Goal: Task Accomplishment & Management: Complete application form

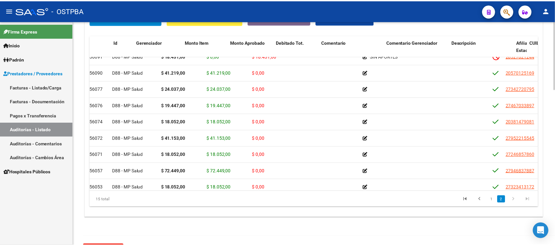
scroll to position [41, 0]
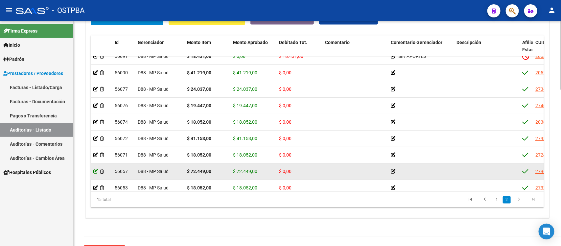
click at [94, 171] on icon at bounding box center [95, 171] width 5 height 5
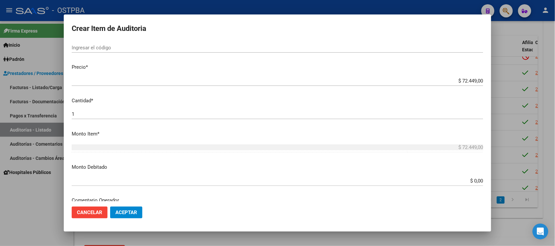
scroll to position [164, 0]
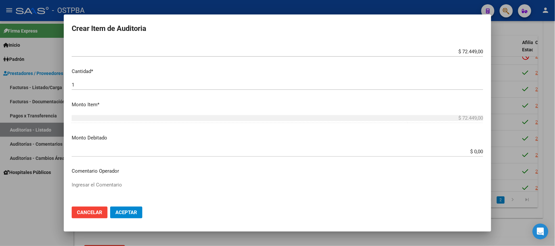
click at [465, 156] on div "$ 0,00 Ingresar el monto" at bounding box center [277, 155] width 411 height 16
click at [469, 155] on div "$ 0,00 Ingresar el monto" at bounding box center [277, 152] width 411 height 10
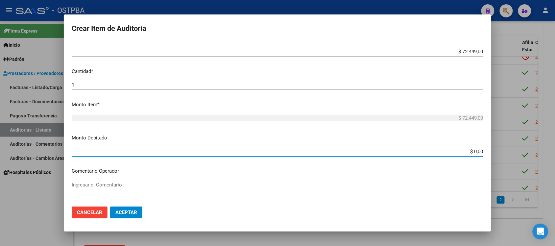
click at [469, 151] on input "$ 0,00" at bounding box center [277, 152] width 411 height 6
type input "$ 72.449,00"
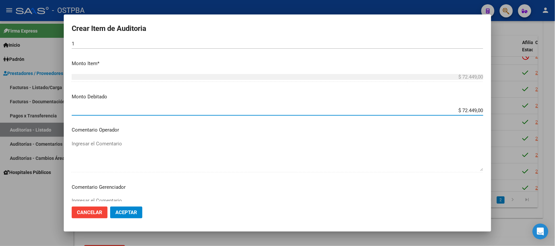
scroll to position [246, 0]
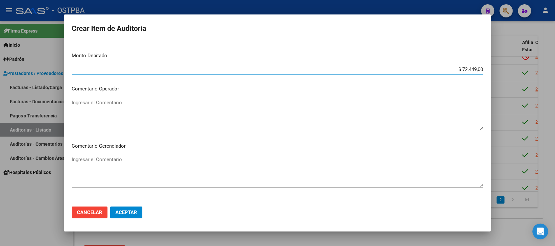
click at [117, 170] on textarea "Ingresar el Comentario" at bounding box center [277, 171] width 411 height 31
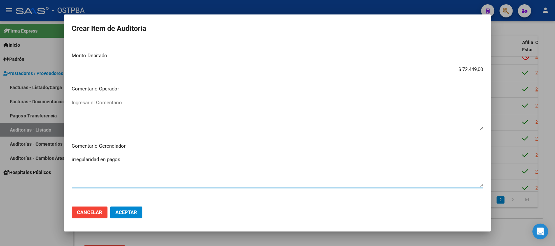
type textarea "irregularidad en pagos"
click at [123, 210] on span "Aceptar" at bounding box center [126, 212] width 22 height 6
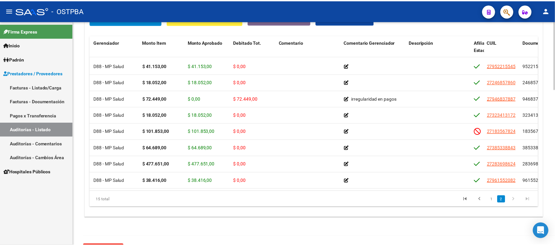
scroll to position [120, 0]
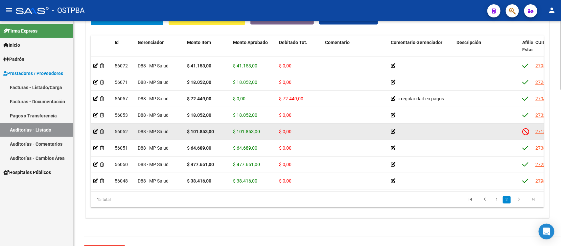
click at [91, 124] on datatable-body-cell at bounding box center [101, 132] width 21 height 16
click at [93, 125] on datatable-body-cell at bounding box center [101, 132] width 21 height 16
click at [96, 129] on icon at bounding box center [95, 131] width 5 height 5
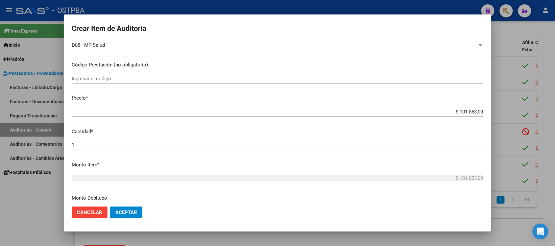
scroll to position [123, 0]
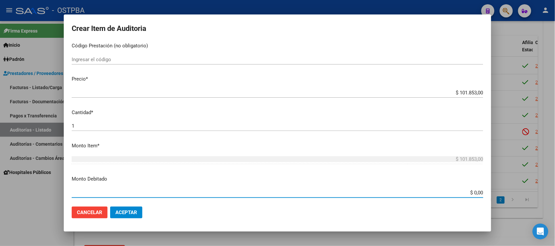
click at [471, 191] on input "$ 0,00" at bounding box center [277, 193] width 411 height 6
type input "$ 101.853,00"
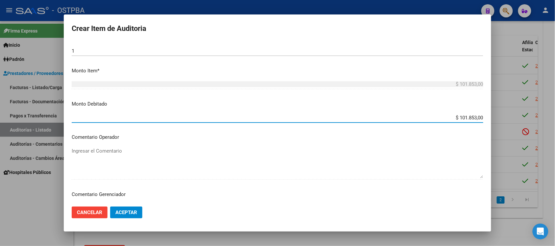
scroll to position [205, 0]
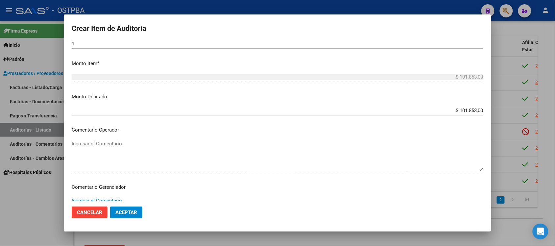
click at [130, 198] on textarea "Ingresar el Comentario" at bounding box center [277, 212] width 411 height 31
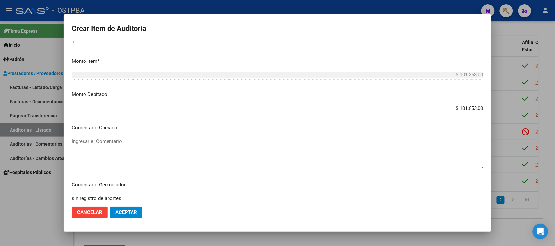
type textarea "sin registro de aportes"
click at [121, 217] on button "Aceptar" at bounding box center [126, 212] width 32 height 12
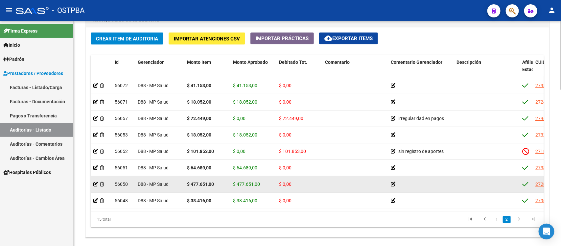
scroll to position [511, 0]
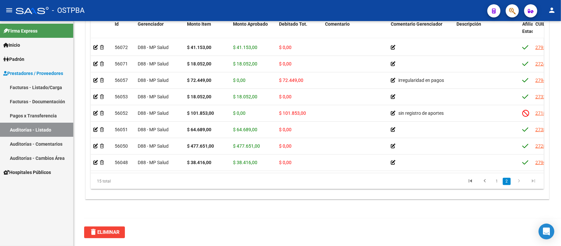
click at [35, 130] on link "Auditorías - Listado" at bounding box center [36, 130] width 73 height 14
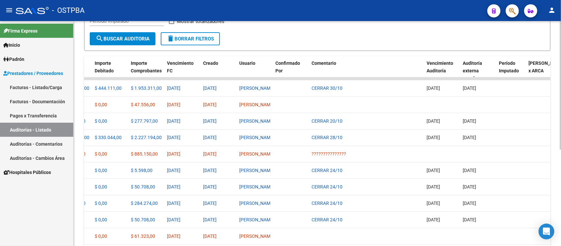
scroll to position [86, 0]
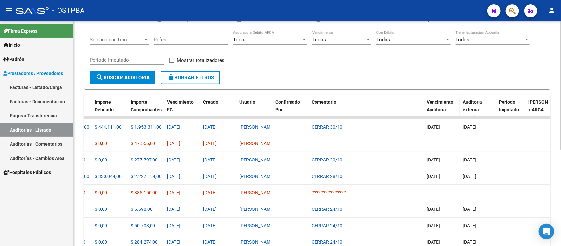
click at [436, 109] on span "Vencimiento Auditoría" at bounding box center [440, 105] width 27 height 13
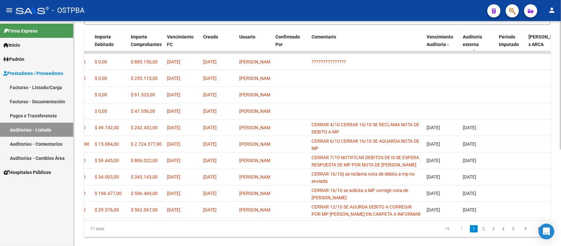
scroll to position [169, 0]
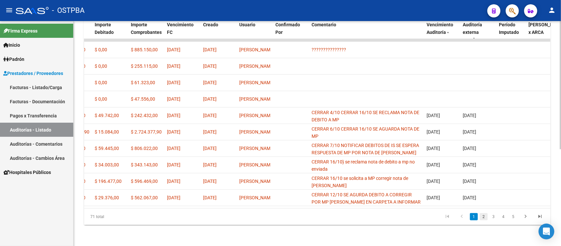
click at [482, 218] on link "2" at bounding box center [484, 216] width 8 height 7
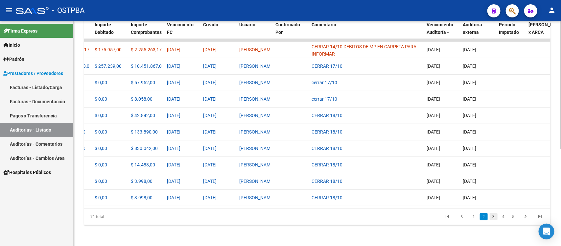
click at [492, 216] on link "3" at bounding box center [494, 216] width 8 height 7
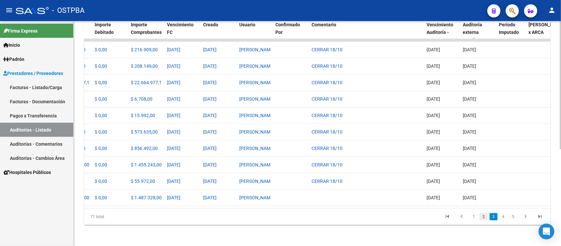
click at [485, 217] on link "2" at bounding box center [484, 216] width 8 height 7
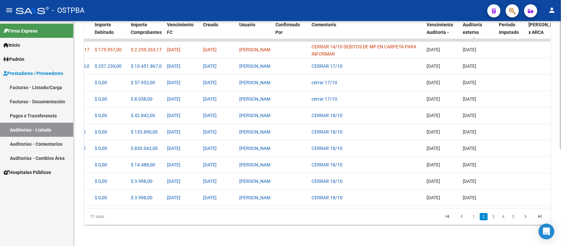
click at [478, 219] on li "1" at bounding box center [474, 216] width 10 height 11
click at [473, 218] on link "1" at bounding box center [474, 216] width 8 height 7
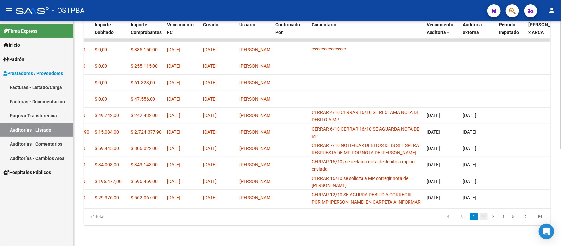
click at [482, 216] on link "2" at bounding box center [484, 216] width 8 height 7
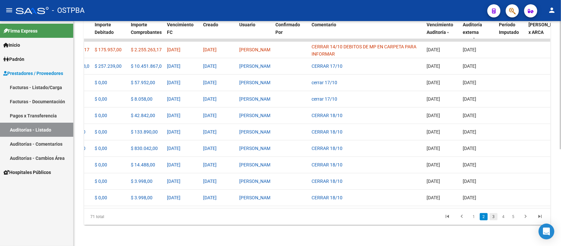
click at [494, 217] on link "3" at bounding box center [494, 216] width 8 height 7
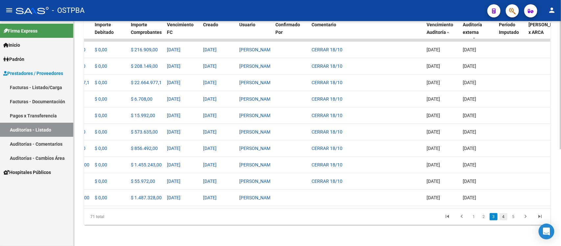
click at [503, 216] on link "4" at bounding box center [504, 216] width 8 height 7
click at [502, 216] on link "5" at bounding box center [504, 216] width 8 height 7
click at [505, 215] on link "6" at bounding box center [504, 216] width 8 height 7
click at [505, 215] on link "7" at bounding box center [504, 216] width 8 height 7
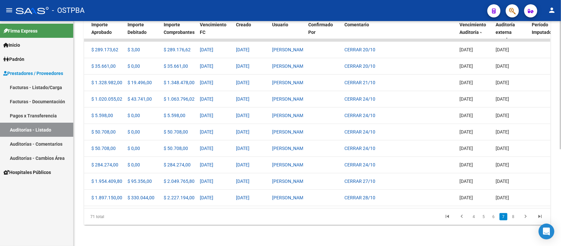
scroll to position [0, 342]
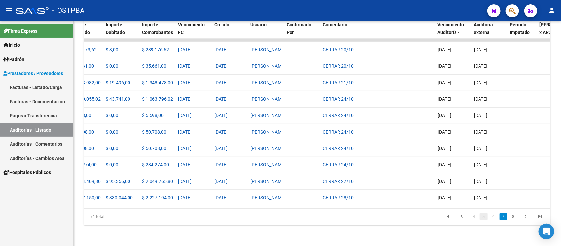
click at [486, 218] on link "5" at bounding box center [484, 216] width 8 height 7
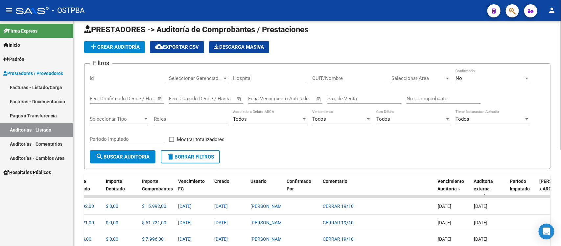
scroll to position [0, 0]
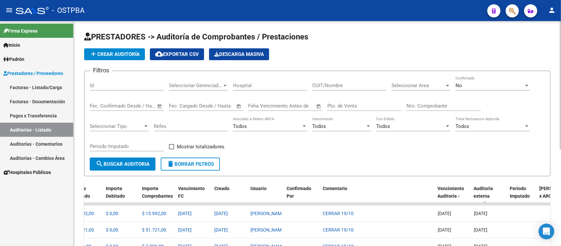
click at [412, 107] on input "Nro. Comprobante" at bounding box center [444, 106] width 74 height 6
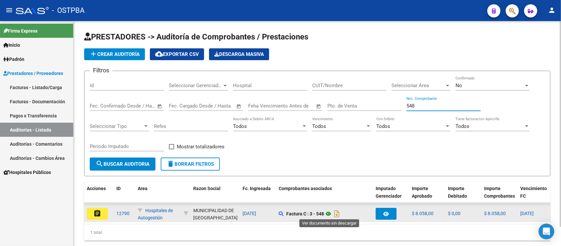
type input "548"
click at [332, 211] on icon at bounding box center [328, 214] width 9 height 8
click at [92, 211] on button "assignment" at bounding box center [97, 214] width 21 height 12
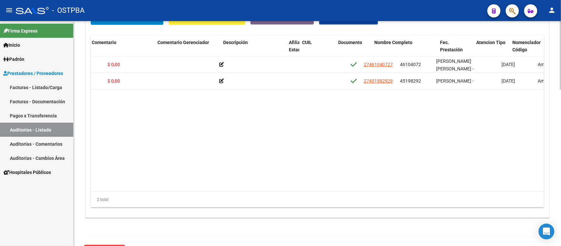
scroll to position [0, 245]
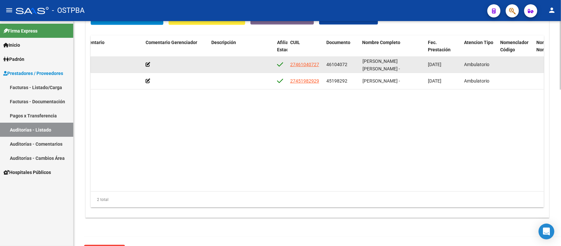
drag, startPoint x: 326, startPoint y: 63, endPoint x: 347, endPoint y: 66, distance: 20.9
click at [347, 66] on div "46104072" at bounding box center [341, 65] width 31 height 8
copy span "46104072"
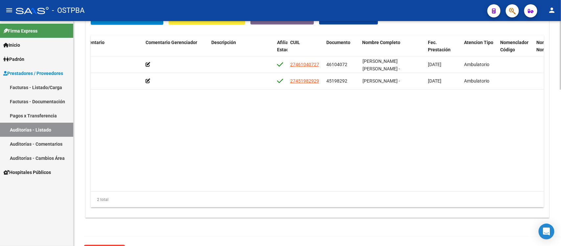
copy span "46104072"
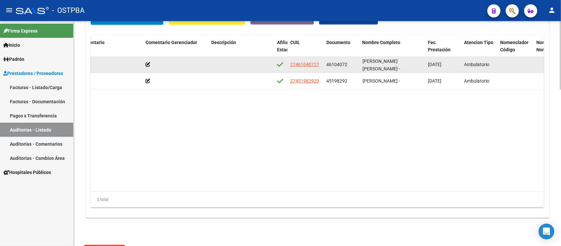
copy span "46104072"
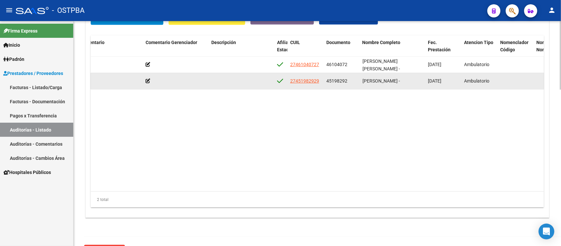
drag, startPoint x: 325, startPoint y: 82, endPoint x: 347, endPoint y: 81, distance: 21.7
click at [347, 81] on datatable-body-cell "45198292" at bounding box center [342, 81] width 36 height 16
copy span "45198292"
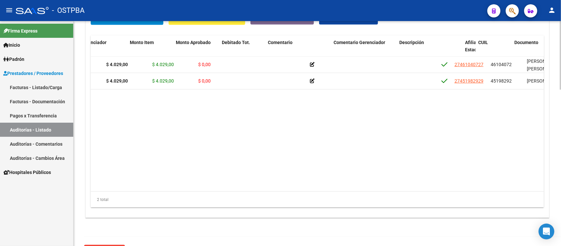
scroll to position [0, 57]
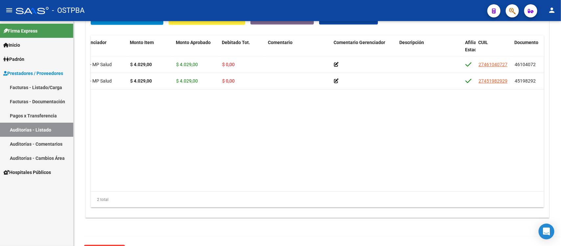
click at [20, 131] on link "Auditorías - Listado" at bounding box center [36, 130] width 73 height 14
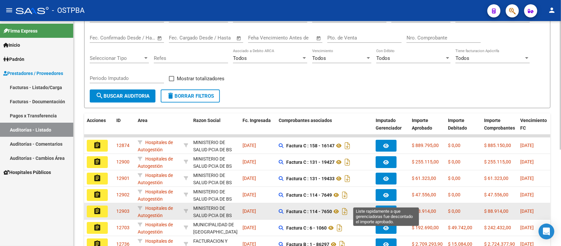
scroll to position [82, 0]
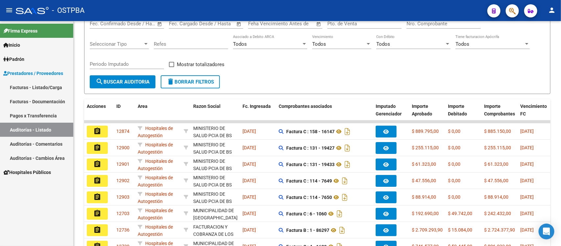
click at [33, 131] on link "Auditorías - Listado" at bounding box center [36, 130] width 73 height 14
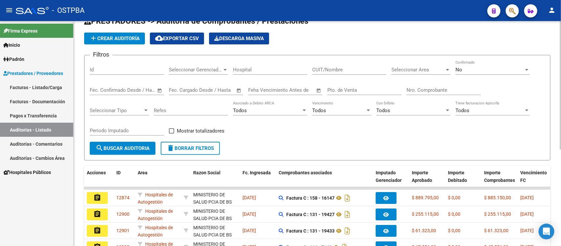
scroll to position [0, 0]
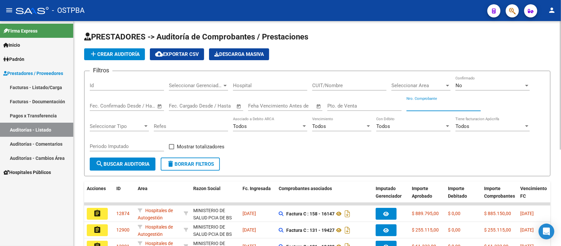
click at [417, 104] on input "Nro. Comprobante" at bounding box center [444, 106] width 74 height 6
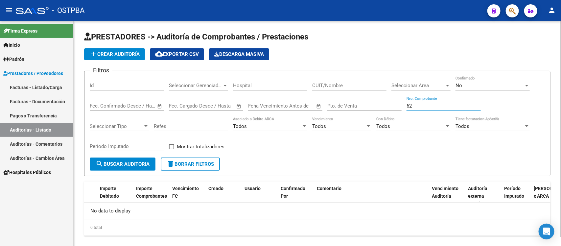
type input "6"
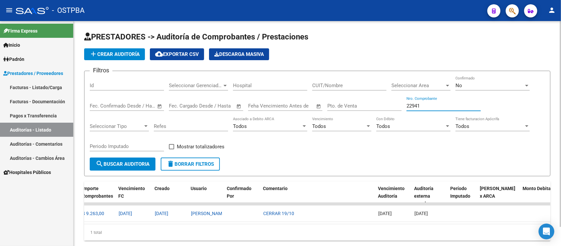
scroll to position [0, 404]
type input "2"
type input "7"
type input "1"
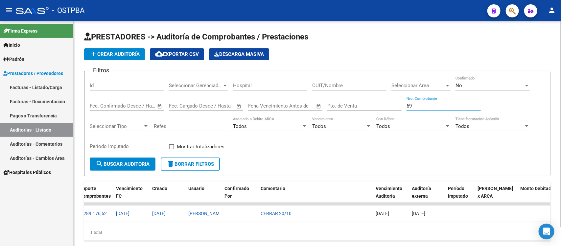
type input "6"
type input "1"
type input "5"
type input "6"
type input "7"
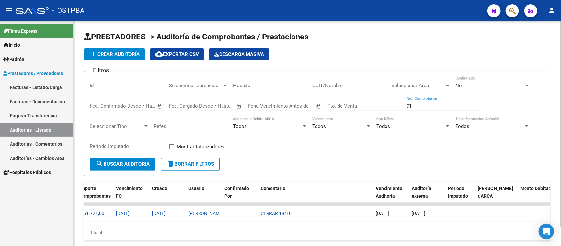
type input "9"
type input "1"
type input "4"
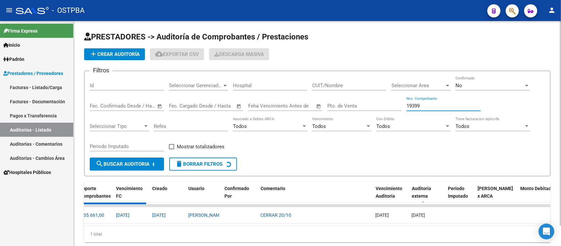
scroll to position [0, 0]
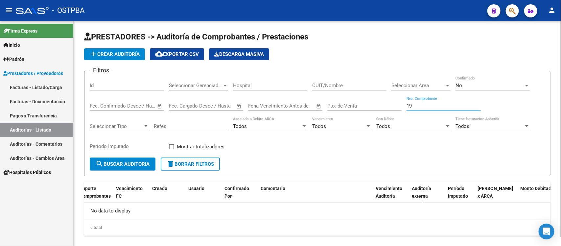
type input "1"
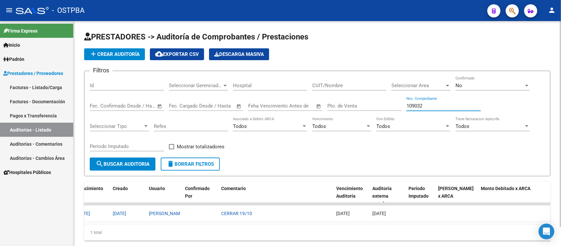
scroll to position [0, 454]
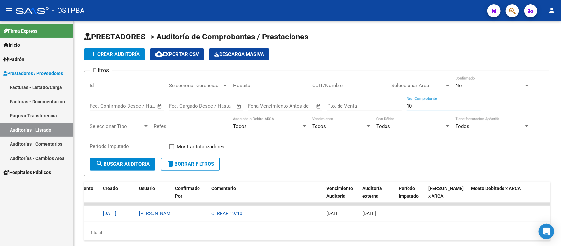
type input "1"
type input "7"
type input "1"
type input "8"
type input "1"
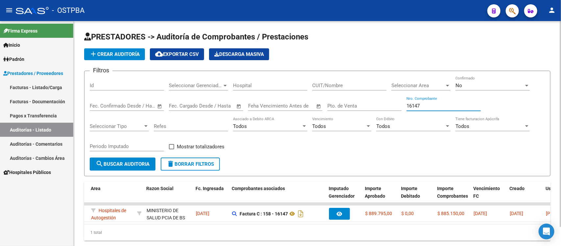
scroll to position [0, 0]
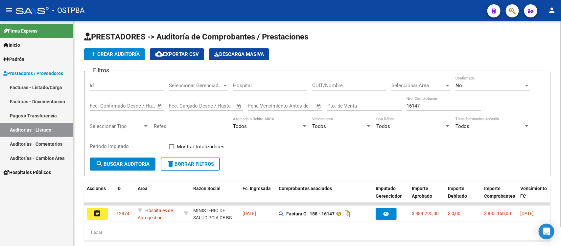
click at [421, 107] on div "16147 Nro. Comprobante" at bounding box center [444, 104] width 74 height 14
drag, startPoint x: 424, startPoint y: 106, endPoint x: 380, endPoint y: 103, distance: 43.9
click at [381, 103] on div "Filtros Id Seleccionar Gerenciador Seleccionar Gerenciador Hospital CUIT/Nombre…" at bounding box center [317, 116] width 455 height 81
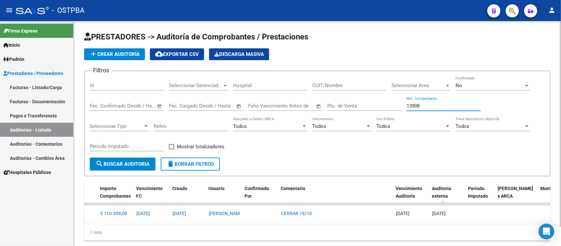
scroll to position [0, 454]
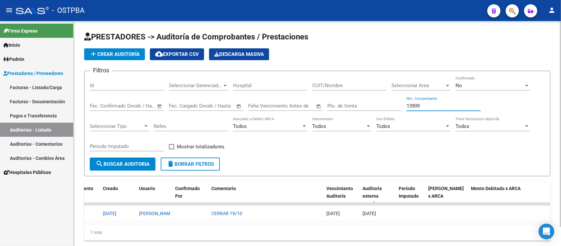
drag, startPoint x: 419, startPoint y: 105, endPoint x: 398, endPoint y: 113, distance: 23.0
click at [398, 113] on div "Filtros Id Seleccionar Gerenciador Seleccionar Gerenciador Hospital CUIT/Nombre…" at bounding box center [317, 116] width 455 height 81
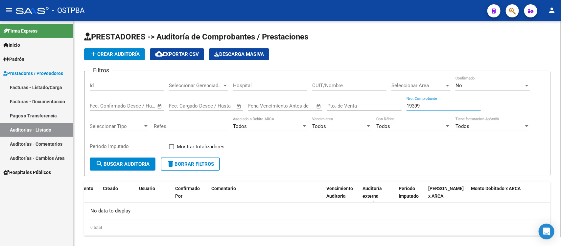
scroll to position [0, 0]
drag, startPoint x: 421, startPoint y: 105, endPoint x: 389, endPoint y: 119, distance: 35.0
click at [389, 119] on div "Filtros Id Seleccionar Gerenciador Seleccionar Gerenciador Hospital CUIT/Nombre…" at bounding box center [317, 116] width 455 height 81
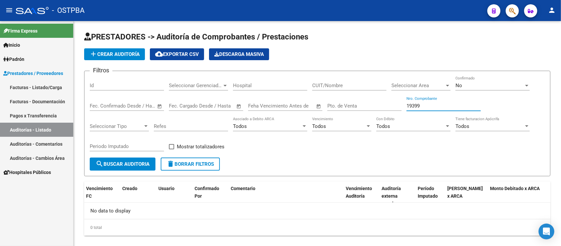
click at [36, 130] on link "Auditorías - Listado" at bounding box center [36, 130] width 73 height 14
drag, startPoint x: 418, startPoint y: 105, endPoint x: 350, endPoint y: 107, distance: 68.1
click at [350, 107] on div "Filtros Id Seleccionar Gerenciador Seleccionar Gerenciador Hospital CUIT/Nombre…" at bounding box center [317, 116] width 455 height 81
type input "9"
type input "2"
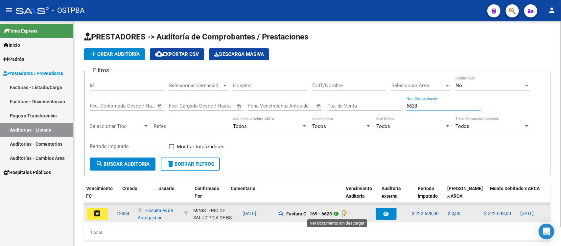
type input "6628"
click at [338, 213] on icon at bounding box center [336, 214] width 9 height 8
click at [95, 211] on mat-icon "assignment" at bounding box center [97, 213] width 8 height 8
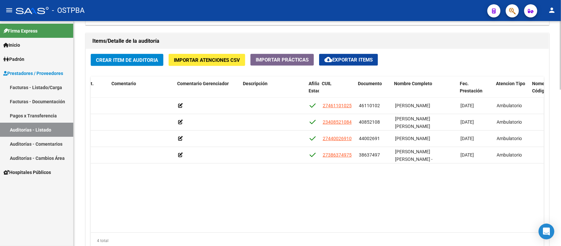
scroll to position [0, 214]
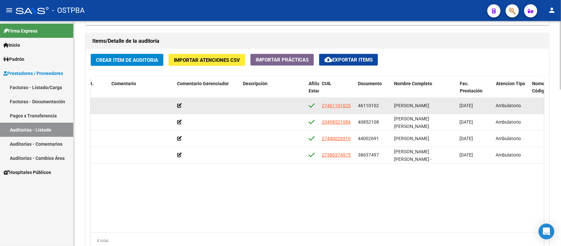
drag, startPoint x: 359, startPoint y: 105, endPoint x: 382, endPoint y: 105, distance: 23.7
click at [382, 105] on div "46110102" at bounding box center [373, 106] width 31 height 8
copy span "46110102"
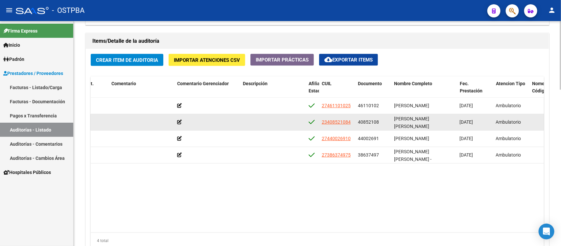
drag, startPoint x: 356, startPoint y: 122, endPoint x: 380, endPoint y: 127, distance: 24.2
click at [380, 127] on datatable-body-cell "40852108" at bounding box center [373, 122] width 36 height 16
copy span "40852108"
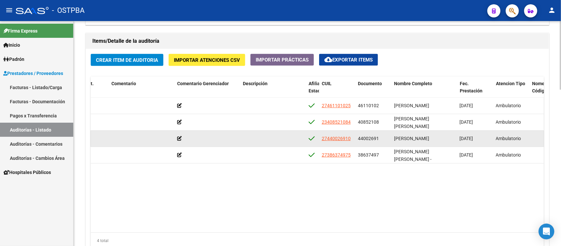
drag, startPoint x: 358, startPoint y: 140, endPoint x: 380, endPoint y: 138, distance: 21.8
click at [380, 138] on div "44002691" at bounding box center [373, 139] width 31 height 8
copy span "44002691"
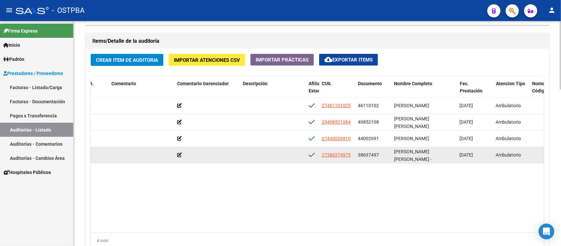
drag, startPoint x: 358, startPoint y: 154, endPoint x: 379, endPoint y: 155, distance: 20.4
click at [379, 155] on div "38637497" at bounding box center [373, 155] width 31 height 8
copy span "38637497"
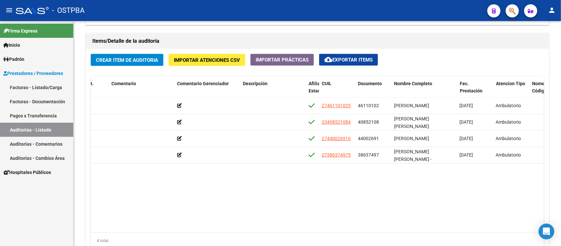
click at [50, 129] on link "Auditorías - Listado" at bounding box center [36, 130] width 73 height 14
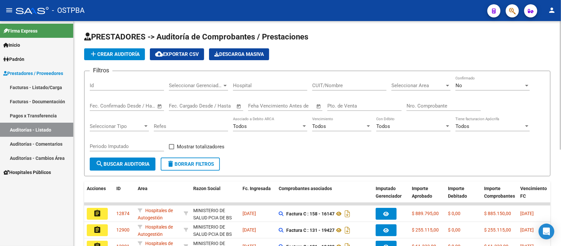
click at [438, 109] on div "Nro. Comprobante" at bounding box center [444, 104] width 74 height 14
click at [441, 106] on input "Nro. Comprobante" at bounding box center [444, 106] width 74 height 6
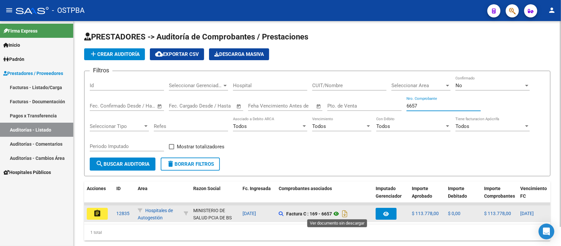
type input "6657"
click at [338, 215] on icon at bounding box center [336, 214] width 9 height 8
click at [98, 215] on mat-icon "assignment" at bounding box center [97, 213] width 8 height 8
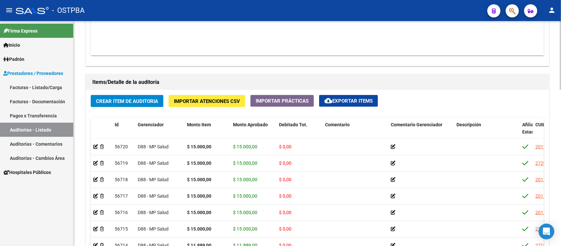
click at [367, 101] on span "cloud_download Exportar Items" at bounding box center [348, 101] width 48 height 6
